Goal: Transaction & Acquisition: Obtain resource

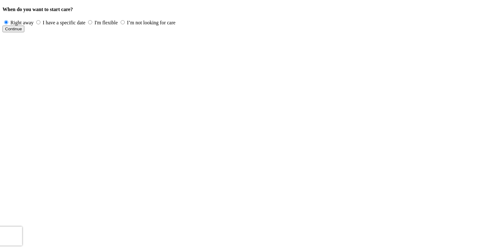
click at [119, 25] on label "I'm flexible" at bounding box center [103, 22] width 33 height 5
click at [92, 24] on input "I'm flexible" at bounding box center [90, 22] width 4 height 4
radio input "true"
click at [22, 31] on span "Continue" at bounding box center [13, 29] width 17 height 5
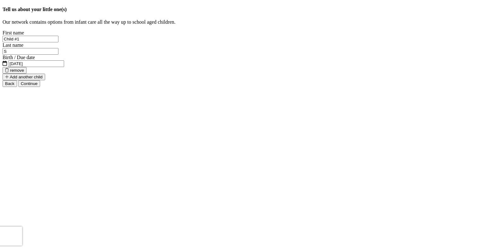
click at [43, 79] on span "Add another child" at bounding box center [24, 77] width 38 height 5
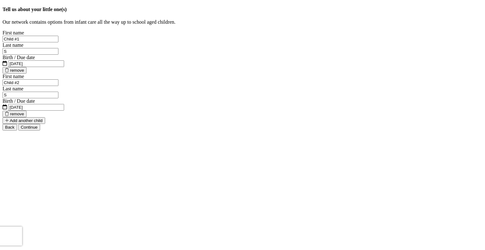
click at [58, 42] on input "Child #1" at bounding box center [31, 39] width 56 height 7
click at [58, 55] on input "S" at bounding box center [31, 51] width 56 height 7
click at [64, 67] on input "[DATE]" at bounding box center [36, 63] width 56 height 7
drag, startPoint x: 300, startPoint y: 130, endPoint x: 256, endPoint y: 126, distance: 43.7
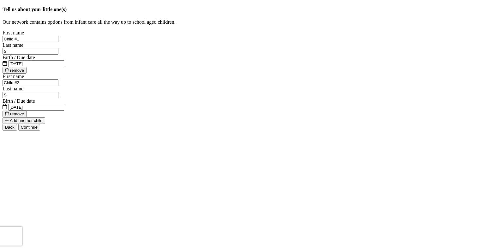
click at [64, 66] on span "[DATE]" at bounding box center [36, 63] width 56 height 5
click at [35, 60] on label "Birth / Due date" at bounding box center [19, 57] width 33 height 5
click at [64, 67] on input "20-25-0815" at bounding box center [36, 63] width 56 height 7
click at [64, 66] on span "20-25-0815" at bounding box center [36, 63] width 56 height 5
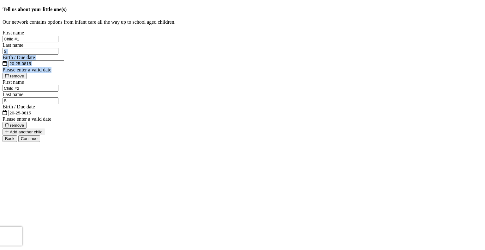
drag, startPoint x: 301, startPoint y: 131, endPoint x: 234, endPoint y: 130, distance: 67.3
click at [232, 131] on div "Tell us about your little one(s) Our network contains options from infant care …" at bounding box center [243, 74] width 480 height 135
click at [64, 67] on input "20-25-0815" at bounding box center [36, 63] width 56 height 7
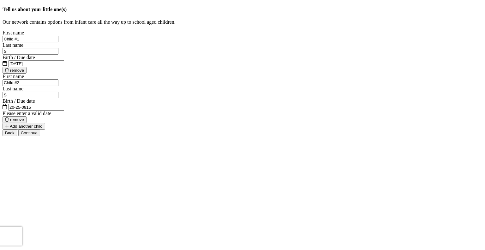
type input "[DATE]"
drag, startPoint x: 204, startPoint y: 168, endPoint x: 166, endPoint y: 167, distance: 37.9
click at [166, 130] on div "Tell us about your little one(s) Our network contains options from infant care …" at bounding box center [243, 69] width 480 height 124
drag, startPoint x: 203, startPoint y: 129, endPoint x: 145, endPoint y: 130, distance: 58.2
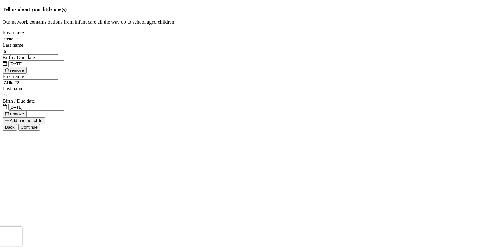
click at [145, 130] on div "Tell us about your little one(s) Our network contains options from infant care …" at bounding box center [243, 69] width 480 height 124
type input "June"
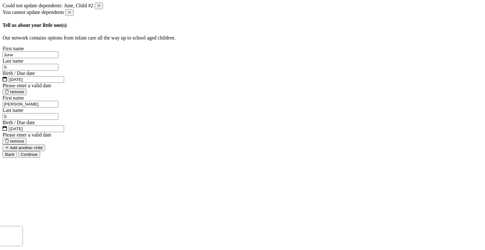
type input "[PERSON_NAME]"
click at [58, 58] on input "June" at bounding box center [31, 55] width 56 height 7
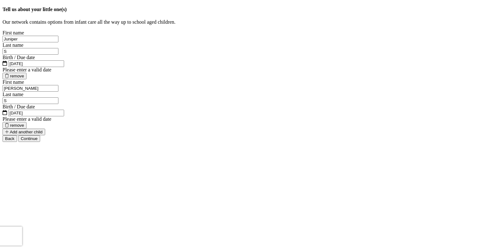
scroll to position [52, 0]
type input "Juniper"
click at [38, 141] on span "Continue" at bounding box center [29, 138] width 17 height 5
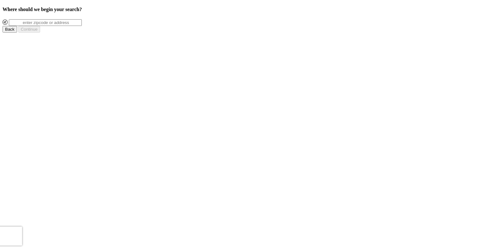
scroll to position [0, 0]
click at [82, 26] on input at bounding box center [45, 22] width 73 height 7
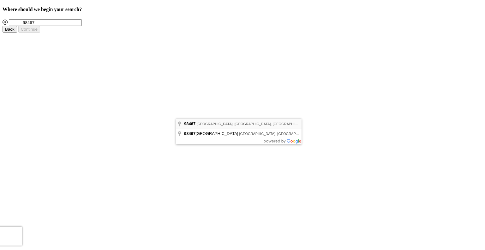
type input "Tacoma, [GEOGRAPHIC_DATA] 98467, [GEOGRAPHIC_DATA]"
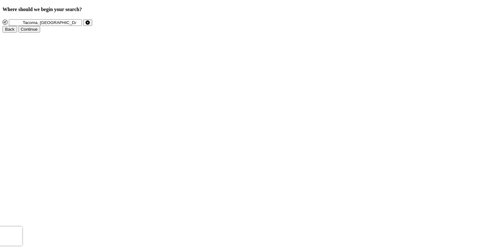
click at [38, 32] on span "Continue" at bounding box center [29, 29] width 17 height 5
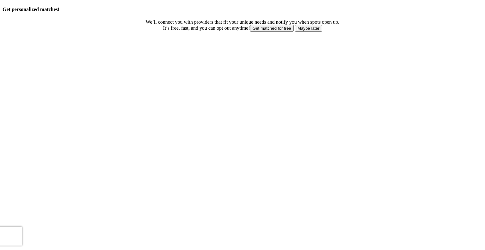
click at [298, 31] on span "Maybe later" at bounding box center [309, 28] width 22 height 5
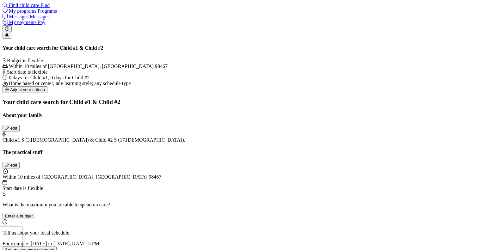
click at [38, 92] on span "Adjust your criteria" at bounding box center [27, 89] width 35 height 5
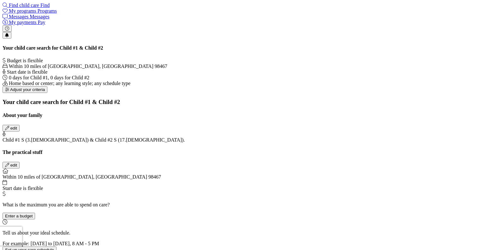
checkbox input "true"
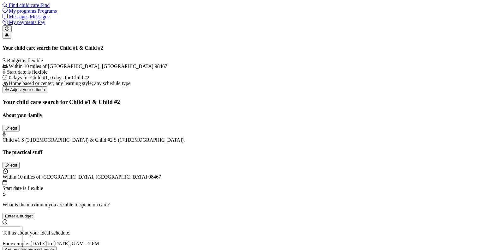
scroll to position [32, 0]
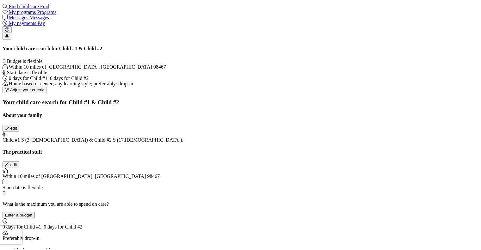
scroll to position [0, 0]
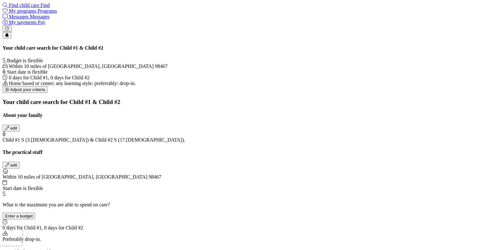
drag, startPoint x: 353, startPoint y: 115, endPoint x: 301, endPoint y: 101, distance: 54.0
drag, startPoint x: 239, startPoint y: 122, endPoint x: 235, endPoint y: 121, distance: 4.5
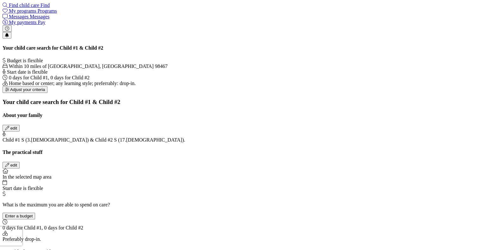
drag, startPoint x: 324, startPoint y: 100, endPoint x: 346, endPoint y: 125, distance: 32.9
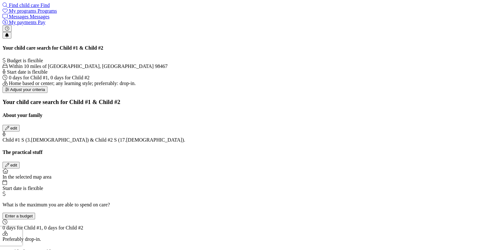
drag, startPoint x: 317, startPoint y: 183, endPoint x: 304, endPoint y: 137, distance: 47.3
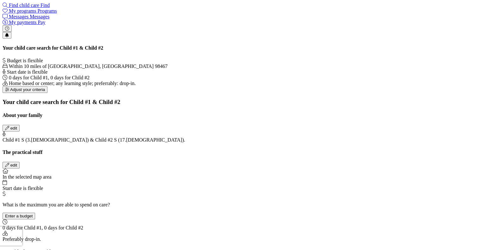
drag, startPoint x: 306, startPoint y: 78, endPoint x: 282, endPoint y: 198, distance: 122.1
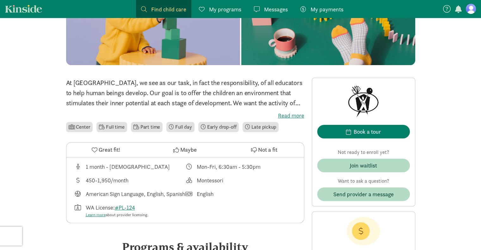
scroll to position [105, 0]
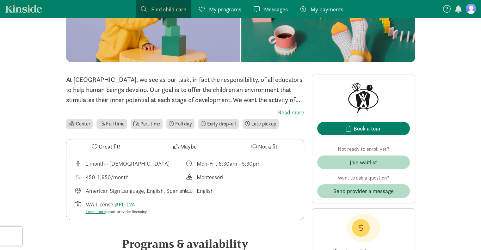
click at [293, 113] on label "Read more" at bounding box center [185, 113] width 238 height 8
click at [0, 0] on input "Read more" at bounding box center [0, 0] width 0 height 0
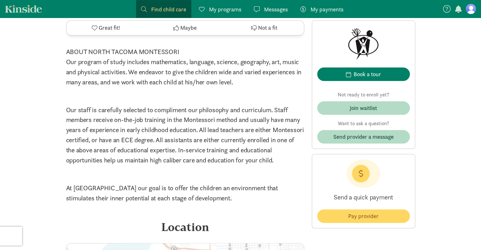
scroll to position [632, 0]
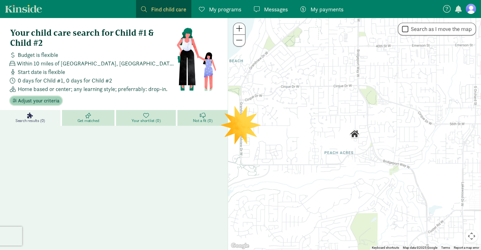
click at [38, 101] on span "Adjust your criteria" at bounding box center [38, 101] width 41 height 8
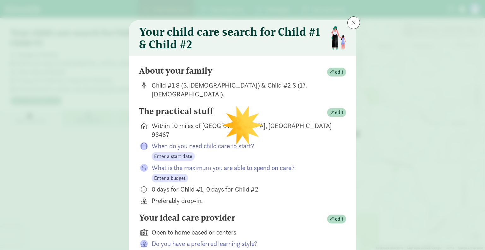
scroll to position [42, 0]
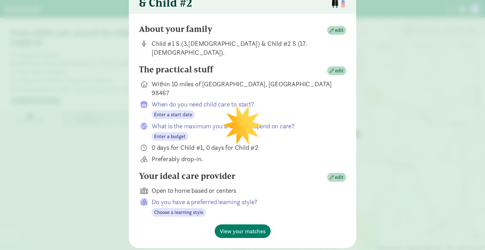
click at [156, 155] on div "Preferably drop-in." at bounding box center [244, 159] width 185 height 9
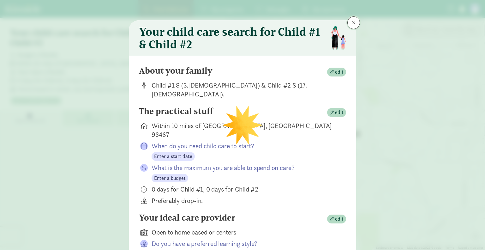
click at [354, 22] on button at bounding box center [354, 22] width 13 height 13
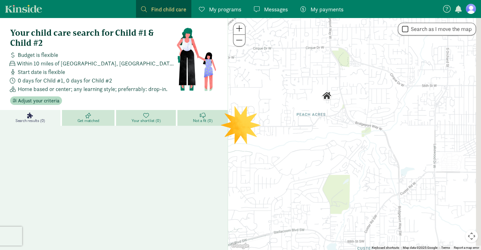
drag, startPoint x: 420, startPoint y: 143, endPoint x: 438, endPoint y: 129, distance: 22.1
click at [438, 129] on div at bounding box center [354, 134] width 253 height 232
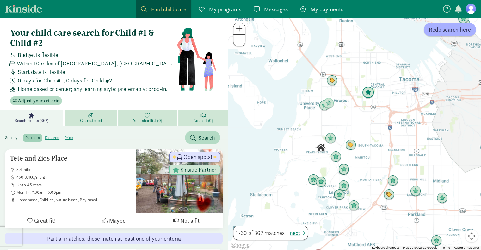
click at [368, 90] on img "Click to see details" at bounding box center [368, 93] width 12 height 12
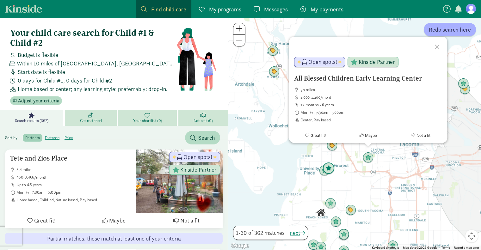
click at [332, 165] on img "Click to see details" at bounding box center [328, 168] width 12 height 12
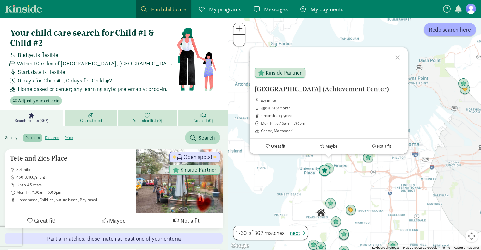
click at [320, 171] on img "Click to see details" at bounding box center [324, 171] width 12 height 12
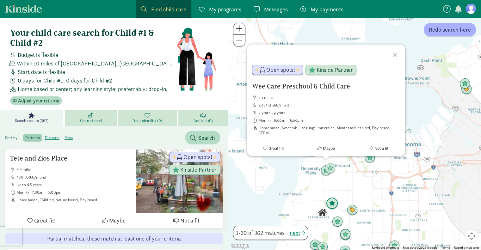
click at [331, 204] on img "Click to see details" at bounding box center [332, 203] width 12 height 12
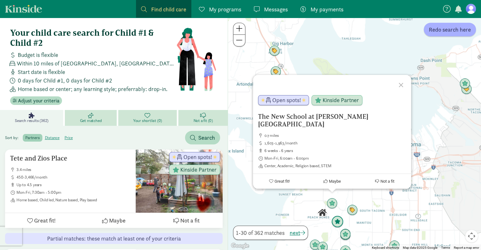
click at [338, 220] on img "Click to see details" at bounding box center [337, 222] width 12 height 12
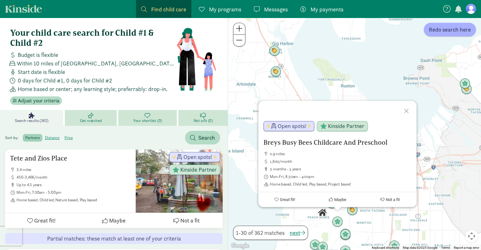
click at [340, 213] on div "To navigate, press the arrow keys. Breys Busy Bees Childcare And Preschool 0.9 …" at bounding box center [354, 134] width 253 height 232
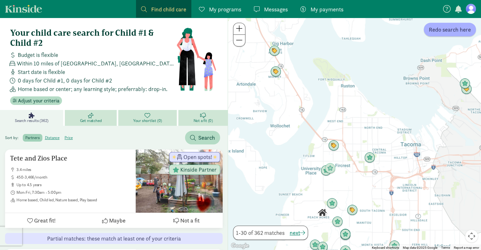
click at [340, 213] on div "To navigate, press the arrow keys." at bounding box center [354, 134] width 253 height 232
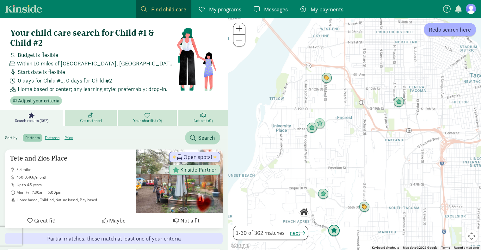
click at [334, 231] on img "Click to see details" at bounding box center [334, 231] width 12 height 12
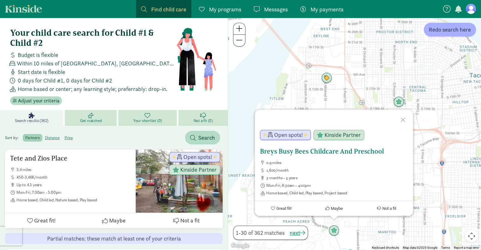
click at [296, 134] on span "Open spots!" at bounding box center [288, 135] width 29 height 6
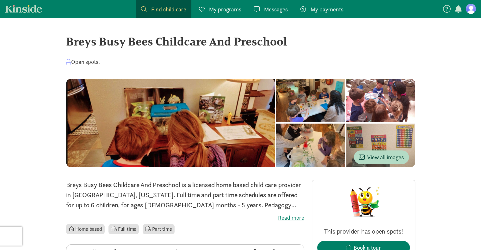
click at [276, 111] on div at bounding box center [310, 101] width 69 height 44
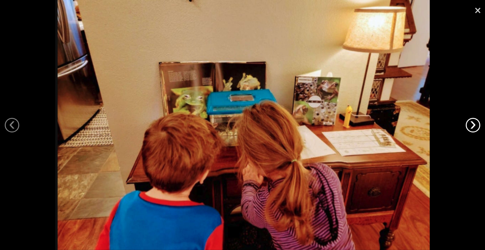
click at [472, 118] on link "›" at bounding box center [473, 125] width 15 height 15
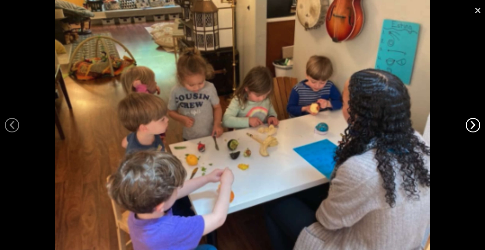
click at [472, 121] on link "›" at bounding box center [473, 125] width 15 height 15
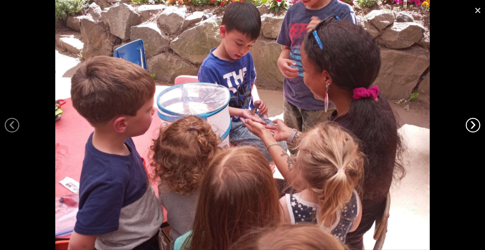
click at [472, 121] on link "›" at bounding box center [473, 125] width 15 height 15
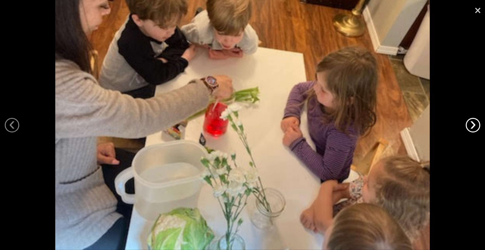
click at [472, 121] on link "›" at bounding box center [473, 125] width 15 height 15
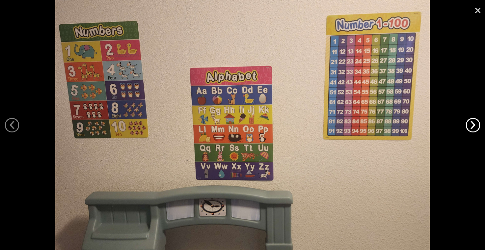
click at [472, 121] on link "›" at bounding box center [473, 125] width 15 height 15
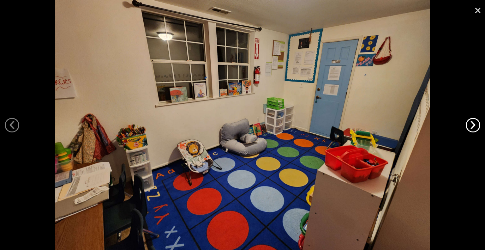
click at [472, 121] on link "›" at bounding box center [473, 125] width 15 height 15
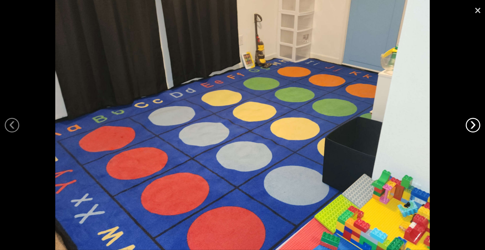
click at [472, 121] on link "›" at bounding box center [473, 125] width 15 height 15
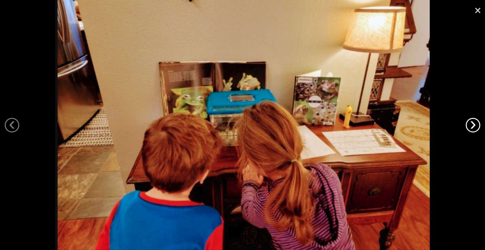
click at [472, 121] on link "›" at bounding box center [473, 125] width 15 height 15
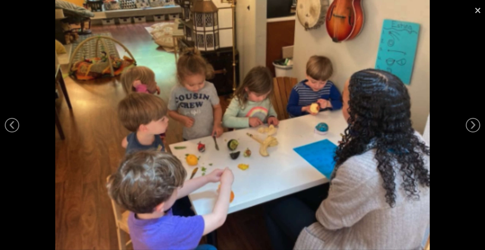
click at [476, 13] on link "×" at bounding box center [478, 9] width 15 height 19
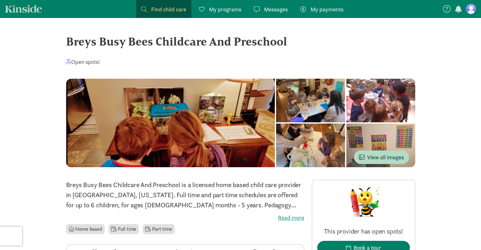
scroll to position [105, 0]
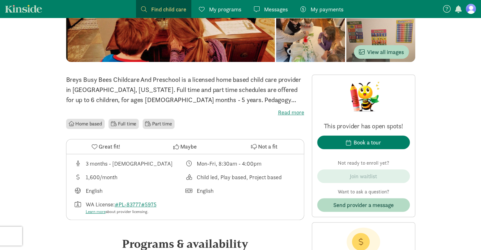
click at [283, 113] on label "Read more" at bounding box center [185, 113] width 238 height 8
click at [0, 0] on input "Read more" at bounding box center [0, 0] width 0 height 0
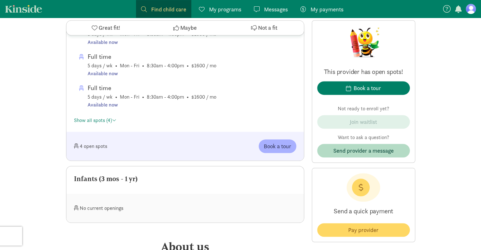
scroll to position [632, 0]
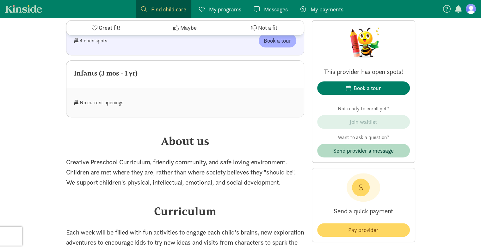
click at [117, 97] on div "No current openings" at bounding box center [129, 103] width 111 height 14
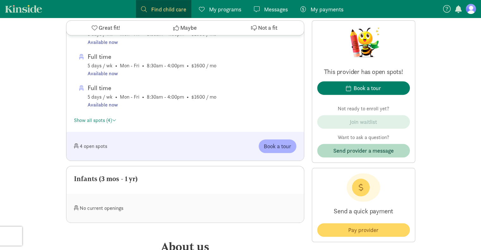
scroll to position [421, 0]
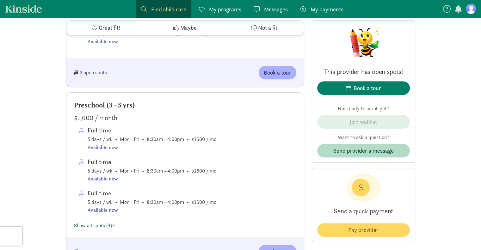
click at [96, 222] on link "Show all spots (4)" at bounding box center [95, 225] width 42 height 7
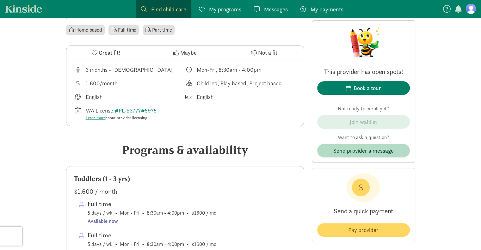
scroll to position [105, 0]
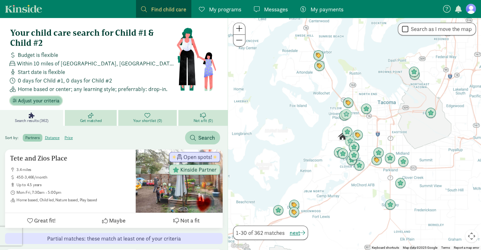
click at [42, 99] on span "Adjust your criteria" at bounding box center [38, 101] width 41 height 8
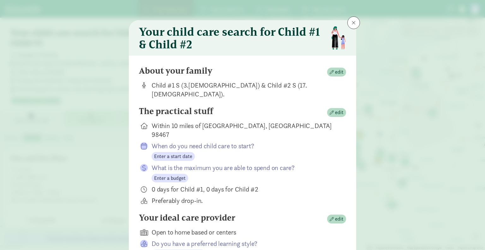
click at [174, 196] on div "Preferably drop-in." at bounding box center [244, 200] width 185 height 9
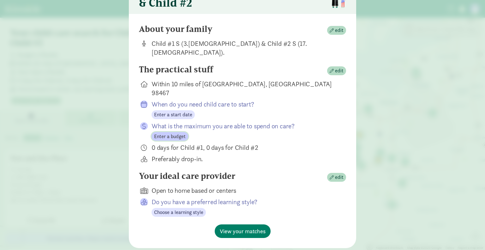
click at [169, 133] on span "Enter a budget" at bounding box center [170, 137] width 32 height 8
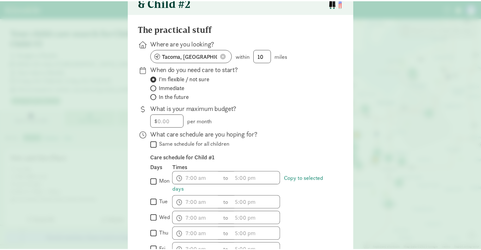
scroll to position [0, 0]
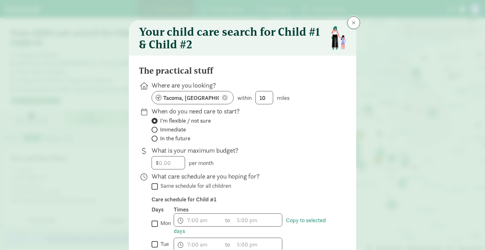
click at [354, 20] on button at bounding box center [354, 22] width 13 height 13
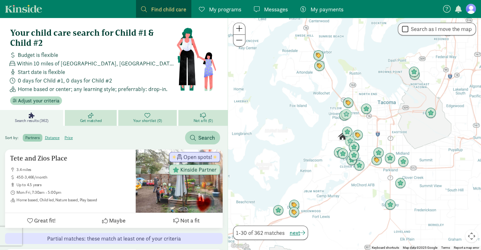
click at [368, 143] on div at bounding box center [354, 134] width 253 height 232
click at [367, 143] on div at bounding box center [354, 134] width 253 height 232
click at [355, 135] on img "Click to see details" at bounding box center [357, 135] width 12 height 12
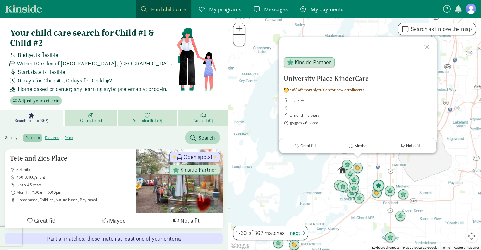
click at [376, 185] on img "Click to see details" at bounding box center [378, 186] width 12 height 12
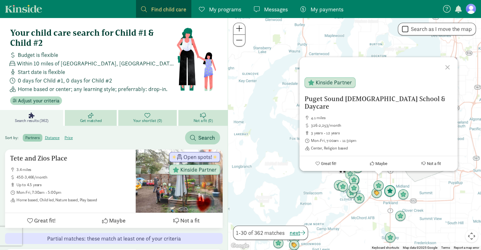
click at [388, 190] on img "Click to see details" at bounding box center [390, 191] width 12 height 12
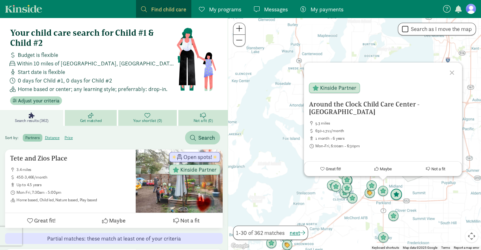
click at [398, 195] on img "Click to see details" at bounding box center [396, 195] width 12 height 12
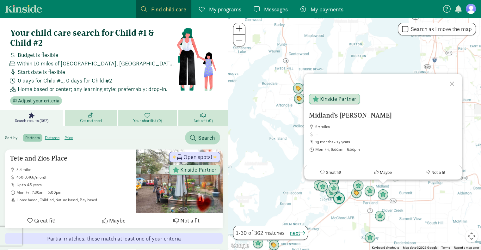
click at [340, 198] on img "Click to see details" at bounding box center [339, 198] width 12 height 12
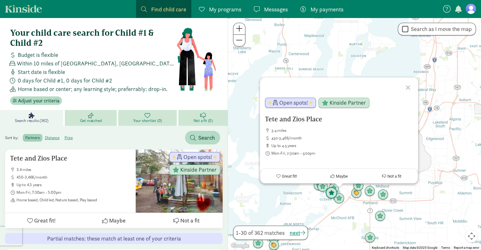
click at [329, 193] on img "Click to see details" at bounding box center [331, 193] width 12 height 12
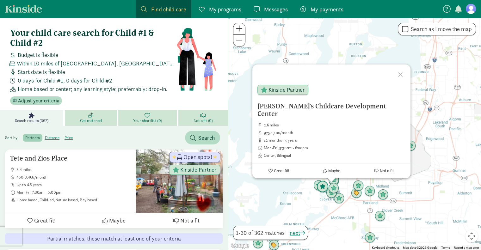
click at [321, 187] on img "Click to see details" at bounding box center [322, 187] width 12 height 12
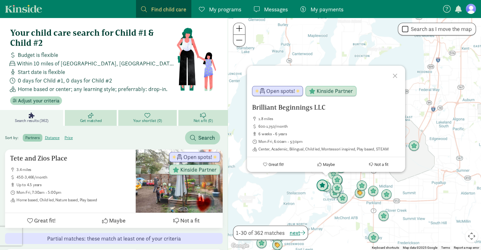
click at [319, 183] on img "Click to see details" at bounding box center [322, 185] width 12 height 12
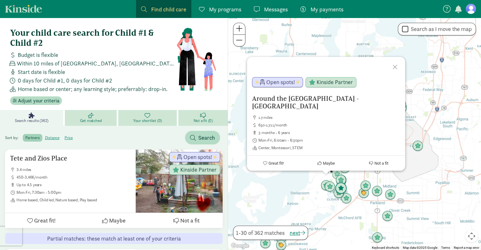
click at [343, 188] on img "Click to see details" at bounding box center [341, 188] width 12 height 12
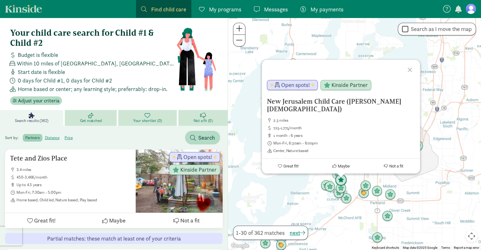
click at [343, 180] on img "Click to see details" at bounding box center [341, 180] width 12 height 12
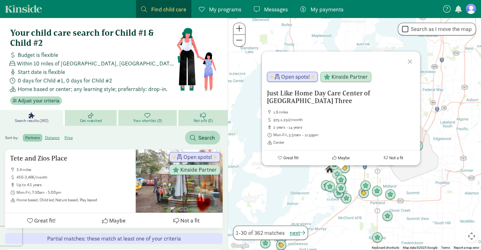
click at [293, 178] on div "To navigate, press the arrow keys. Just Like Home Day Care Center of Lakewood T…" at bounding box center [354, 134] width 253 height 232
